Goal: Register for event/course

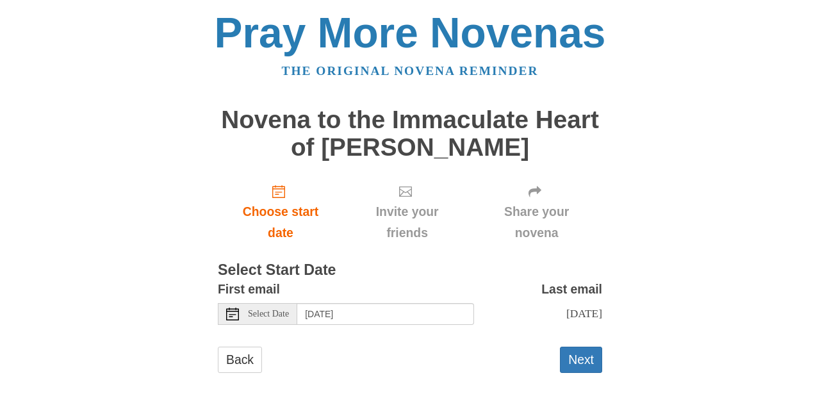
click at [270, 303] on div "Select Date" at bounding box center [257, 314] width 79 height 22
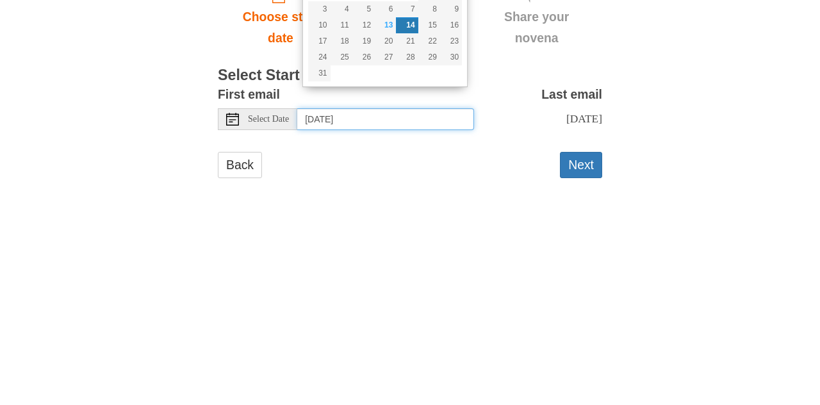
type input "[DATE]"
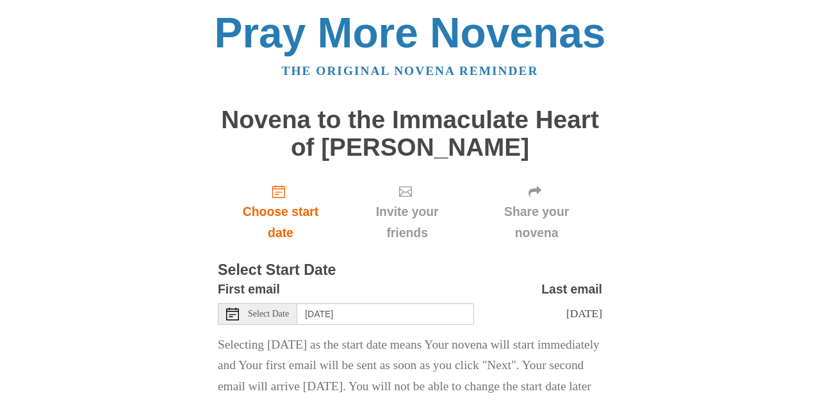
scroll to position [6, 0]
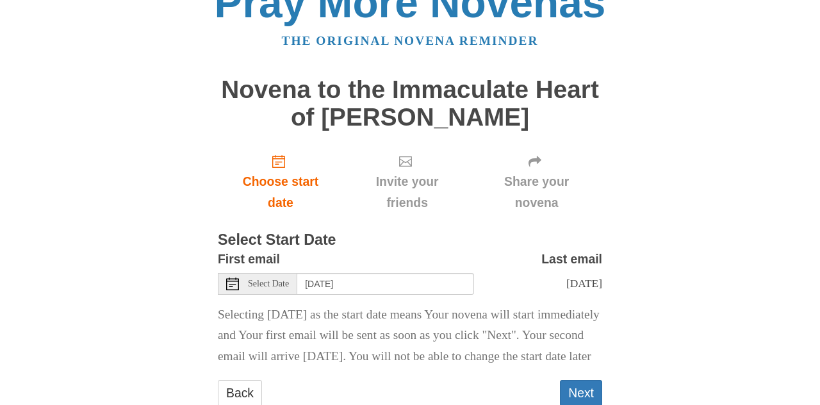
scroll to position [64, 0]
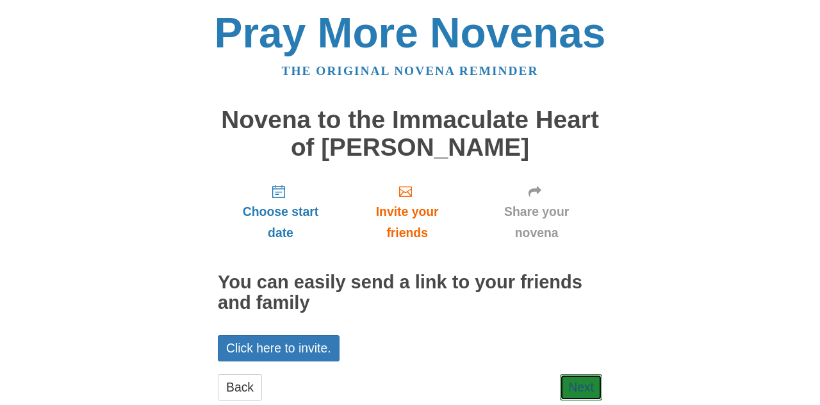
click at [563, 374] on link "Next" at bounding box center [581, 387] width 42 height 26
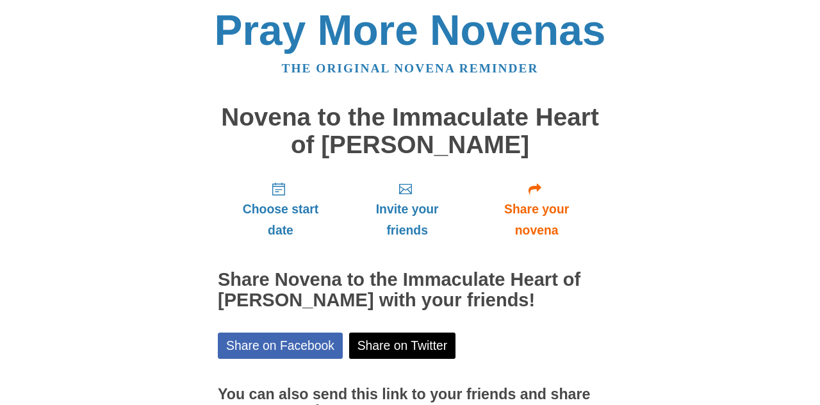
scroll to position [53, 0]
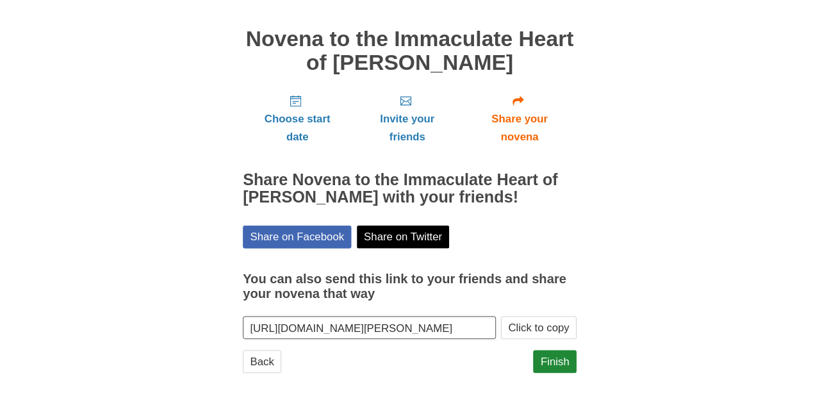
scroll to position [111, 0]
